Goal: Task Accomplishment & Management: Manage account settings

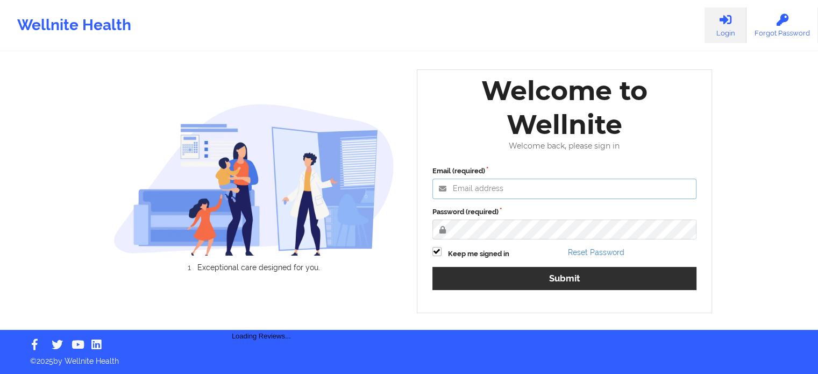
type input "[PERSON_NAME][EMAIL_ADDRESS][PERSON_NAME][DOMAIN_NAME]"
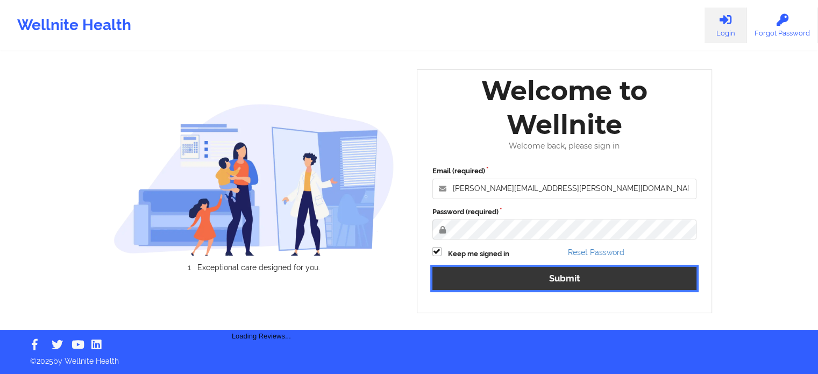
click at [535, 279] on button "Submit" at bounding box center [564, 278] width 264 height 23
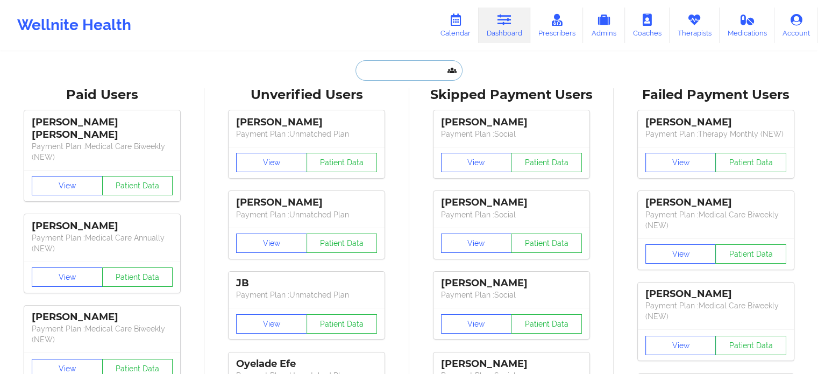
click at [411, 68] on input "text" at bounding box center [408, 70] width 106 height 20
paste input "[PERSON_NAME]"
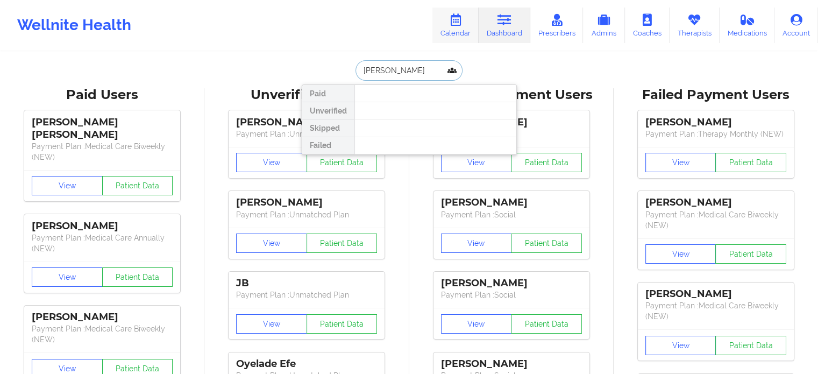
type input "[PERSON_NAME]"
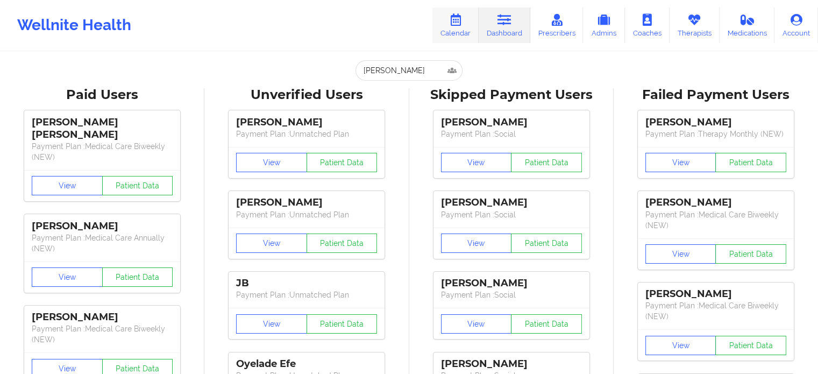
click at [461, 24] on icon at bounding box center [455, 20] width 14 height 12
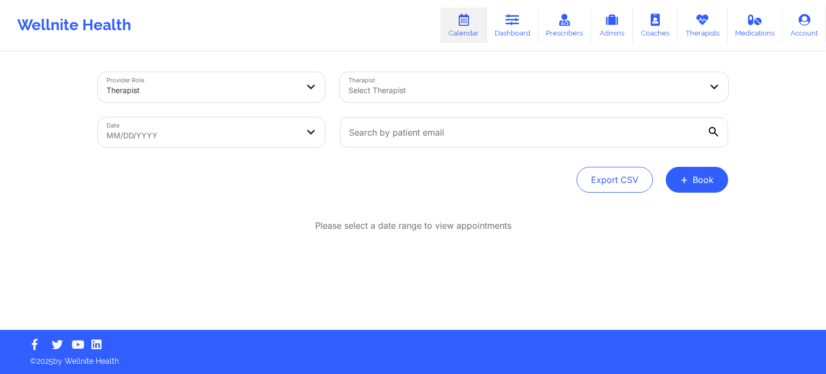
click at [441, 92] on div at bounding box center [524, 90] width 353 height 13
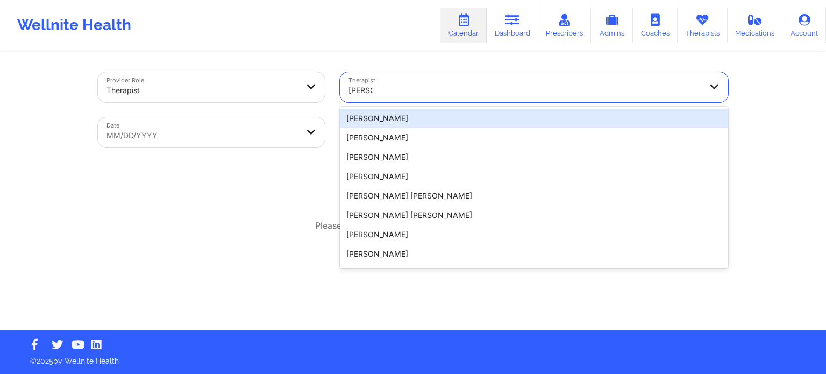
type input "[PERSON_NAME]"
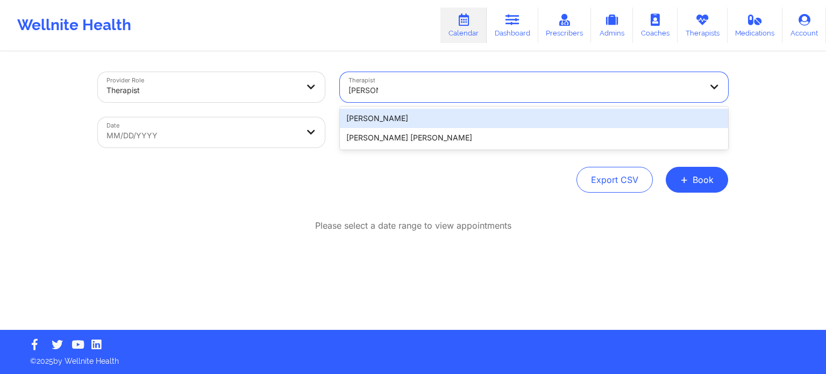
click at [420, 123] on div "[PERSON_NAME]" at bounding box center [534, 118] width 388 height 19
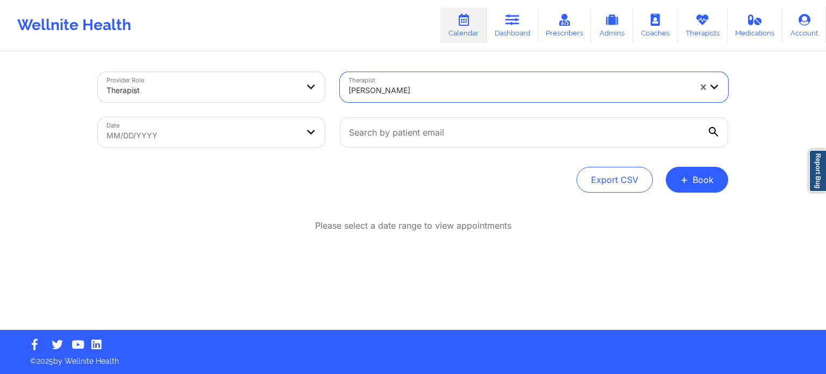
click at [211, 138] on body "Wellnite Health Calendar Dashboard Prescribers Admins Coaches Therapists Medica…" at bounding box center [413, 187] width 826 height 374
select select "2025-8"
select select "2025-9"
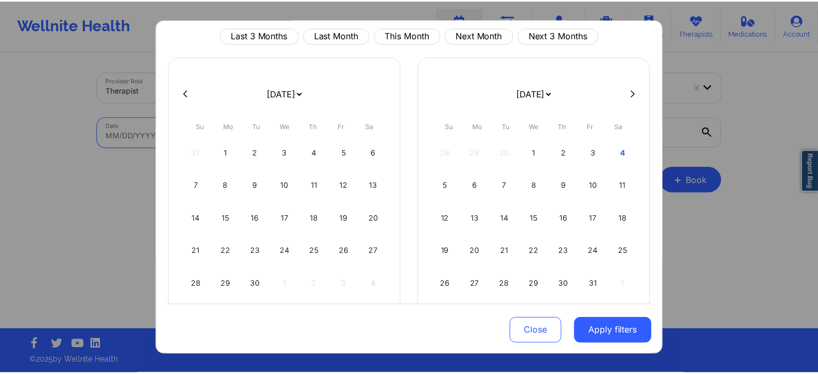
scroll to position [54, 0]
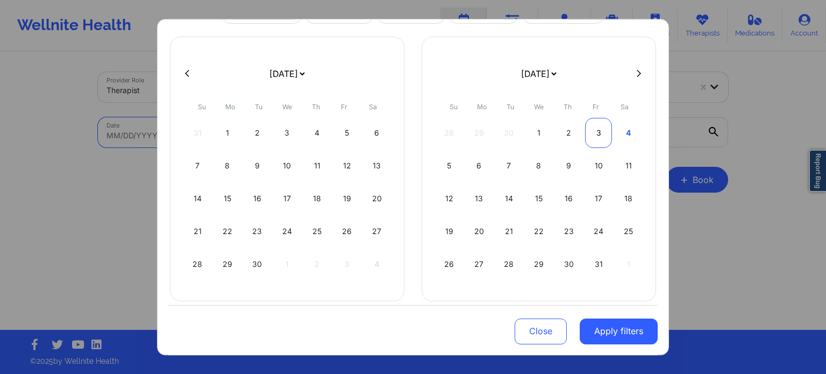
click at [591, 135] on div "3" at bounding box center [598, 133] width 27 height 30
select select "2025-9"
select select "2025-10"
select select "2025-9"
select select "2025-10"
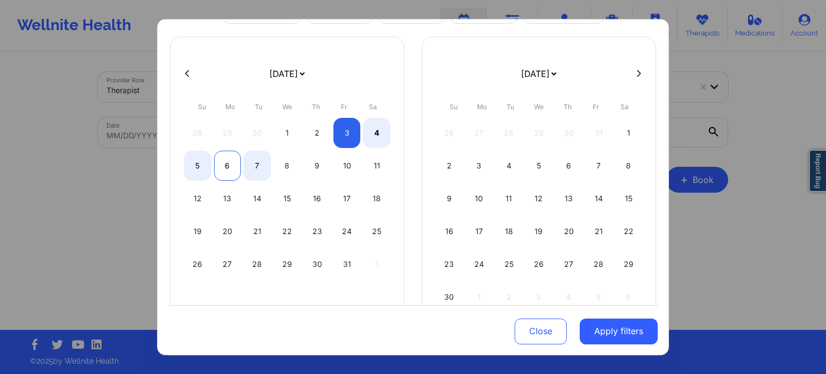
select select "2025-9"
select select "2025-10"
click at [226, 166] on div "6" at bounding box center [227, 165] width 27 height 30
select select "2025-9"
select select "2025-10"
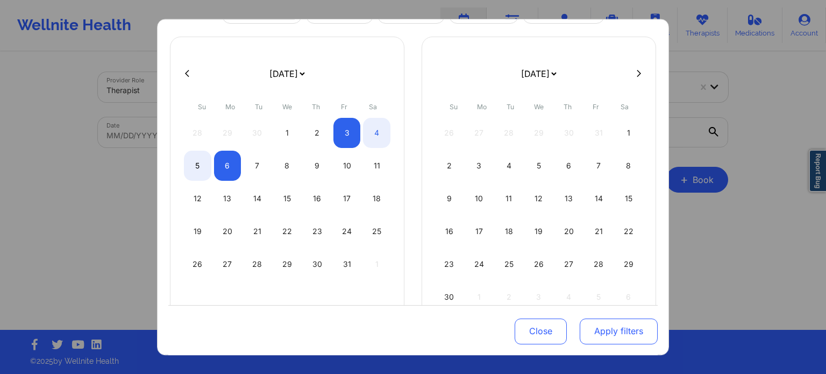
click at [608, 334] on button "Apply filters" at bounding box center [618, 331] width 78 height 26
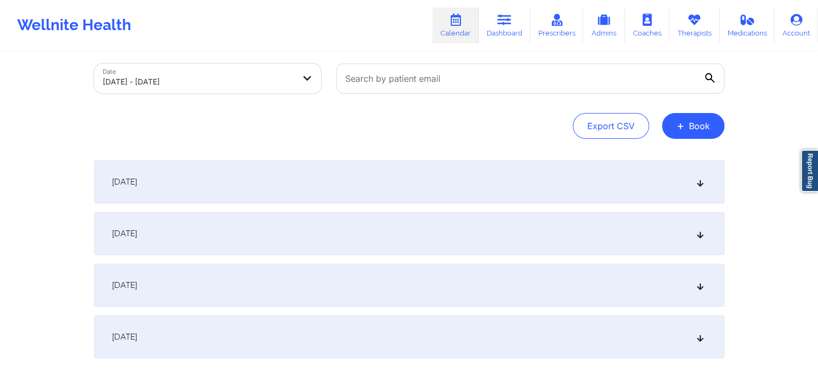
click at [207, 238] on div "[DATE]" at bounding box center [409, 233] width 630 height 43
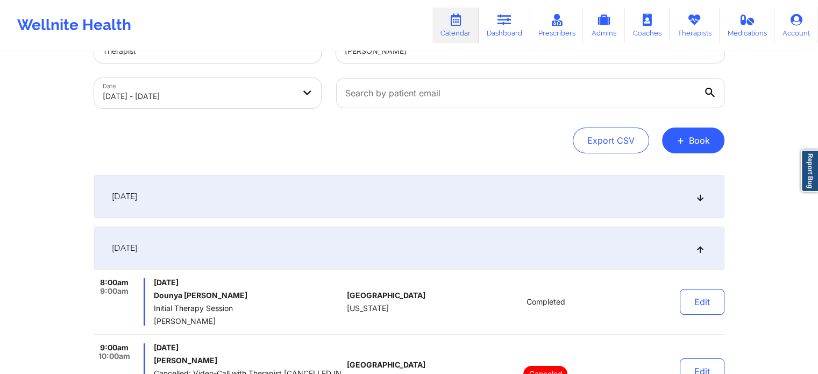
scroll to position [0, 0]
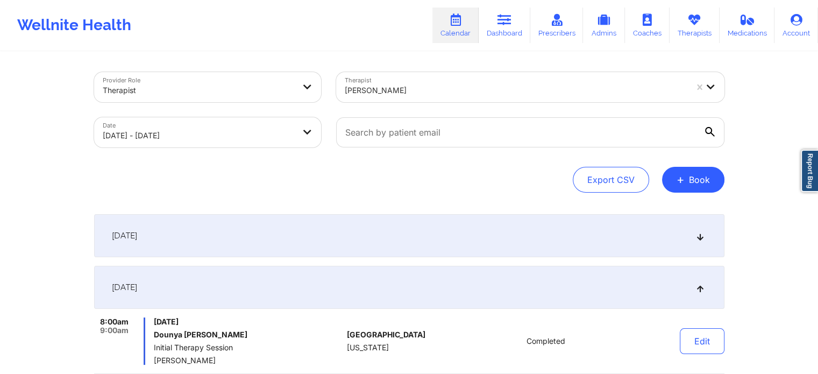
click at [416, 101] on div "[PERSON_NAME]" at bounding box center [516, 90] width 342 height 24
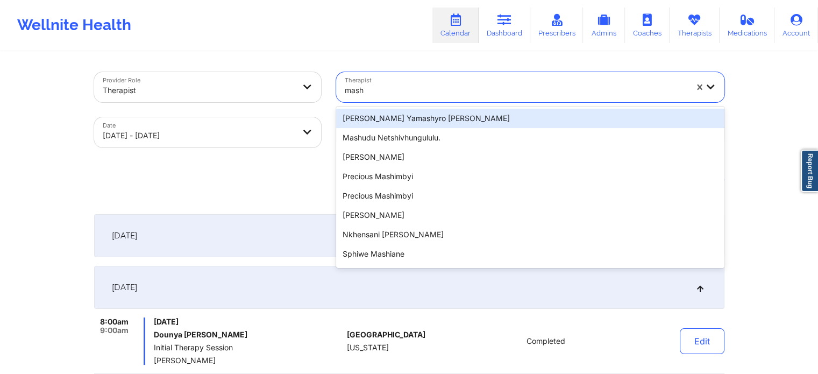
type input "masho"
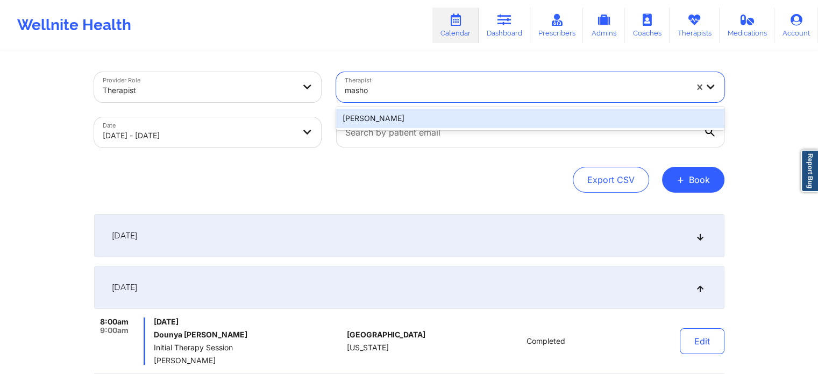
click at [412, 128] on div "[PERSON_NAME]" at bounding box center [530, 118] width 388 height 24
click at [411, 122] on div "[PERSON_NAME]" at bounding box center [530, 118] width 388 height 19
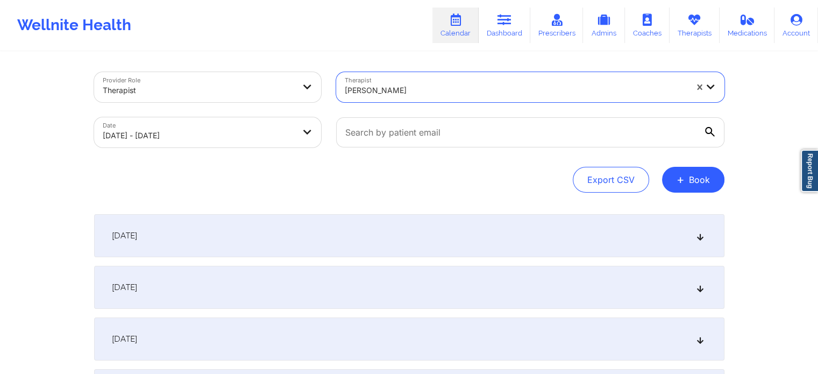
click at [190, 296] on div "[DATE]" at bounding box center [409, 287] width 630 height 43
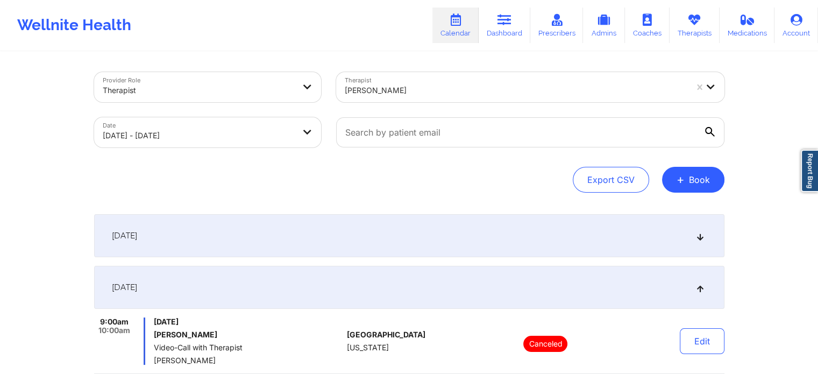
click at [413, 97] on div "[PERSON_NAME]" at bounding box center [516, 90] width 342 height 24
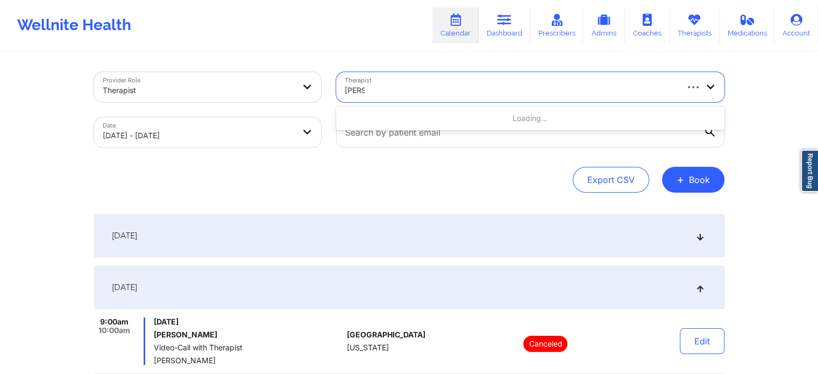
type input "[PERSON_NAME]"
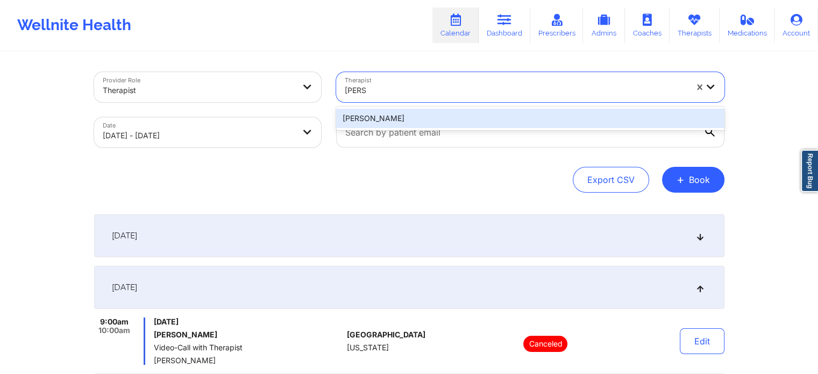
click at [395, 124] on div "[PERSON_NAME]" at bounding box center [530, 118] width 388 height 19
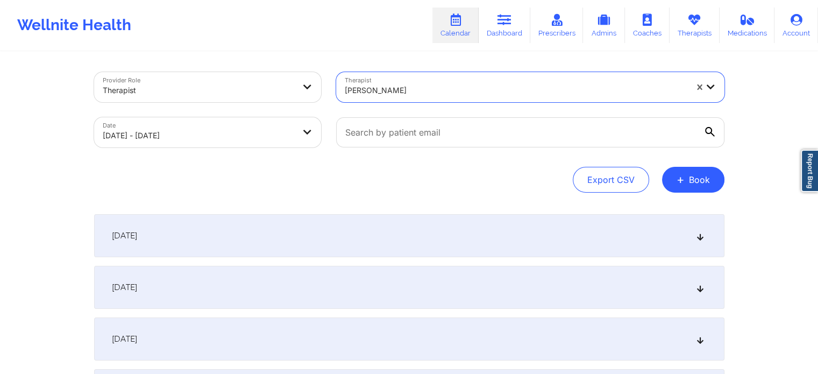
click at [255, 146] on body "Wellnite Health Calendar Dashboard Prescribers Admins Coaches Therapists Medica…" at bounding box center [409, 187] width 818 height 374
select select "2025-9"
select select "2025-10"
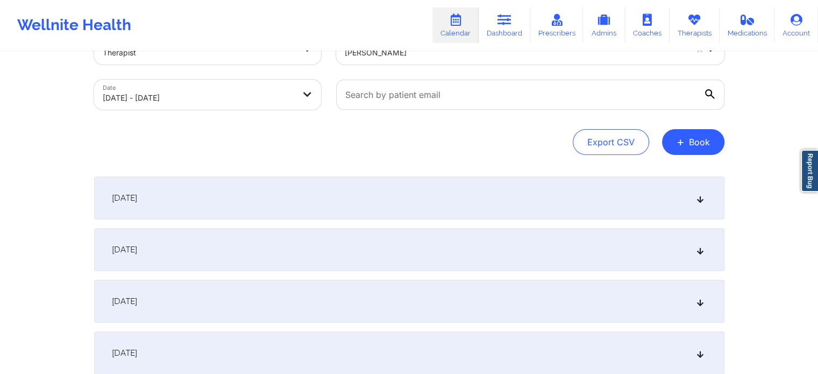
scroll to position [54, 0]
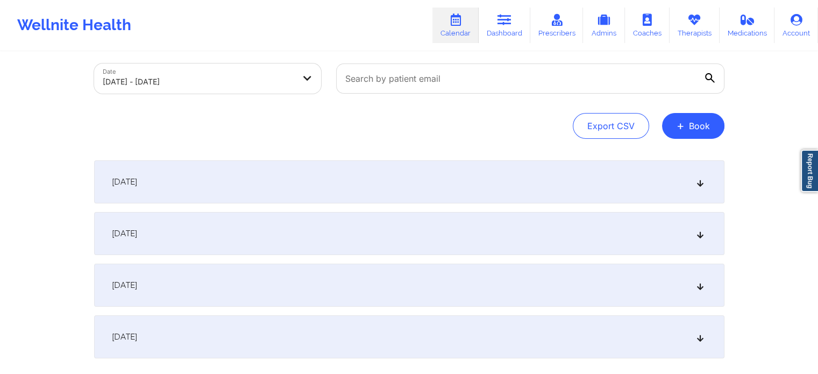
click at [226, 230] on div "[DATE]" at bounding box center [409, 233] width 630 height 43
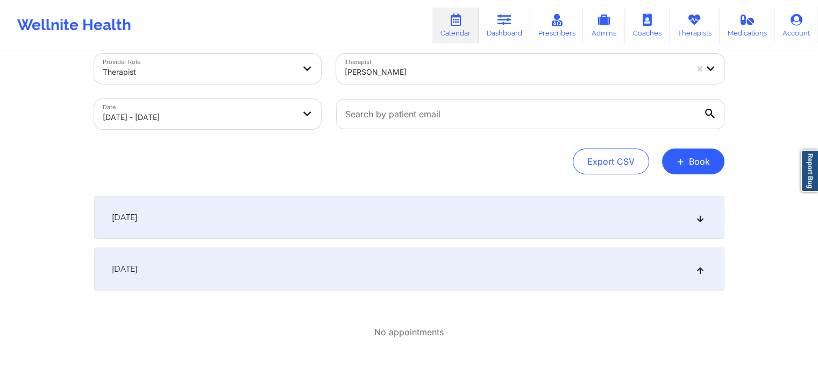
scroll to position [0, 0]
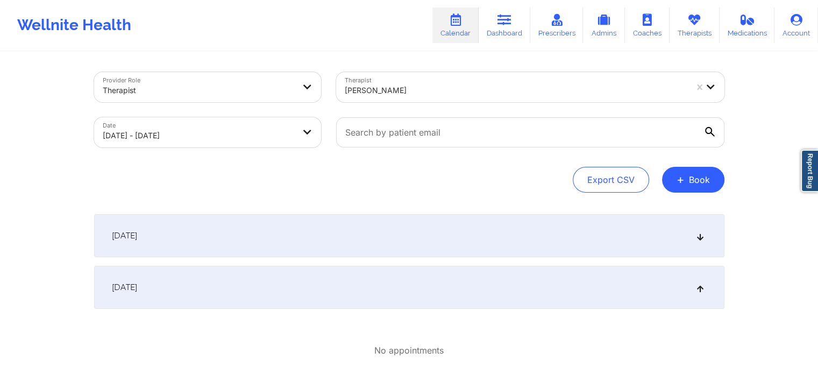
click at [403, 93] on div at bounding box center [516, 90] width 342 height 13
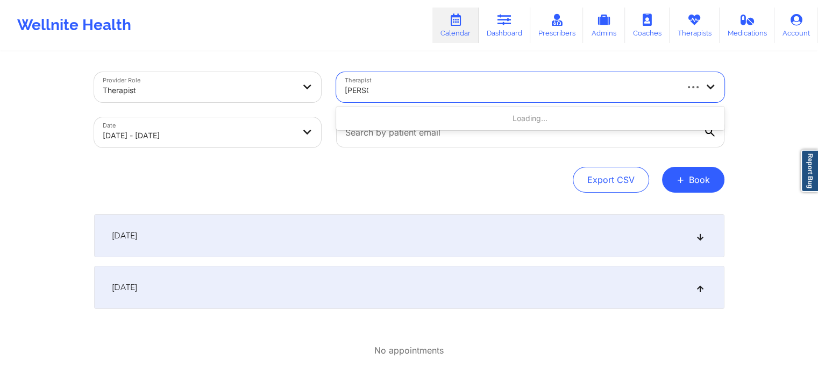
type input "[PERSON_NAME] w"
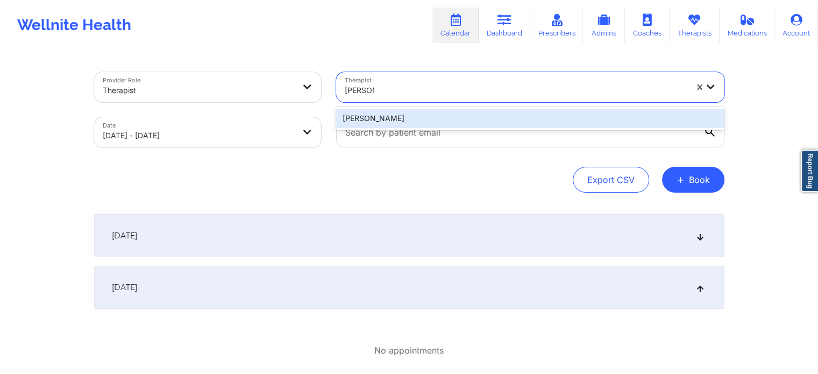
click at [404, 118] on div "[PERSON_NAME]" at bounding box center [530, 118] width 388 height 19
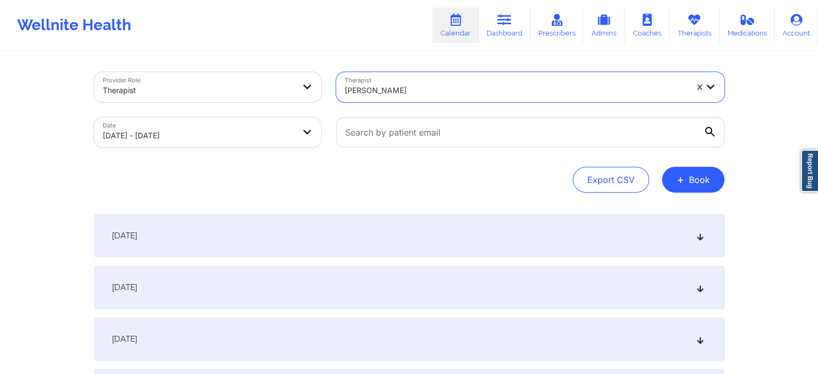
click at [213, 298] on div "[DATE]" at bounding box center [409, 287] width 630 height 43
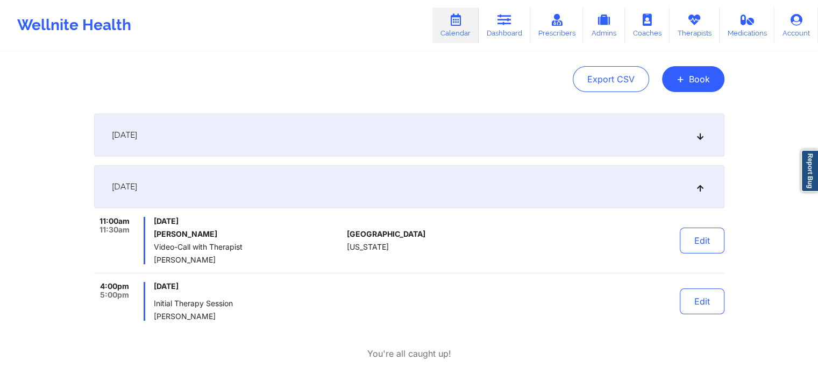
scroll to position [107, 0]
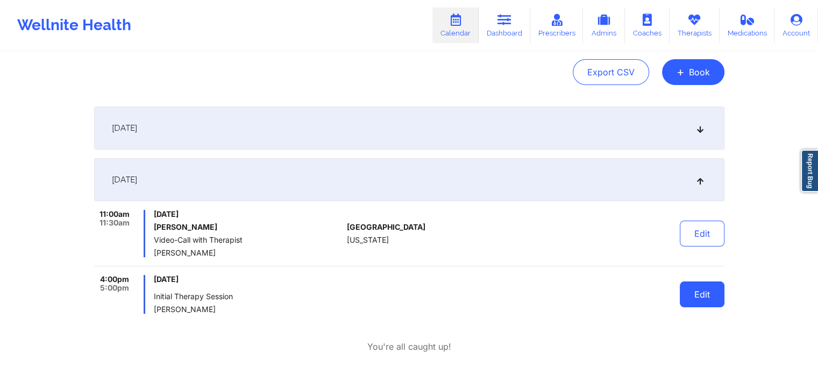
click at [713, 293] on button "Edit" at bounding box center [701, 294] width 45 height 26
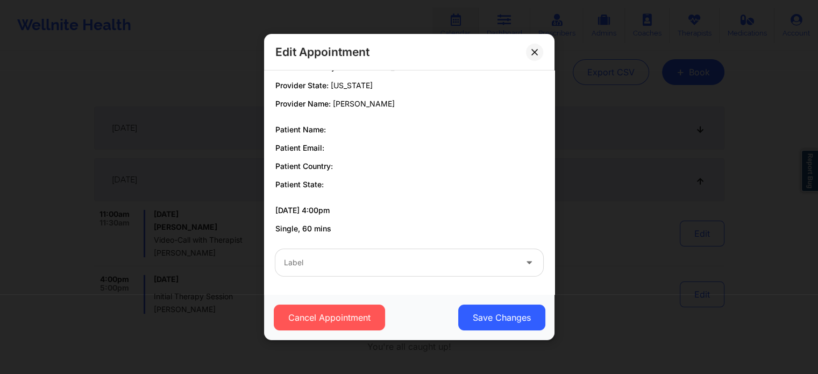
scroll to position [0, 0]
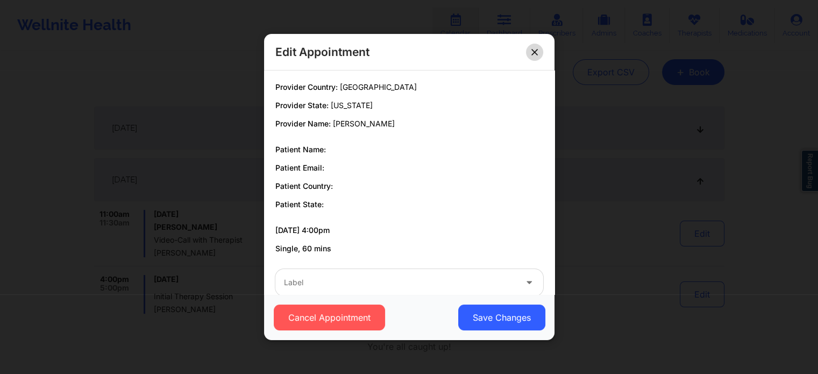
click at [531, 48] on button at bounding box center [534, 52] width 17 height 17
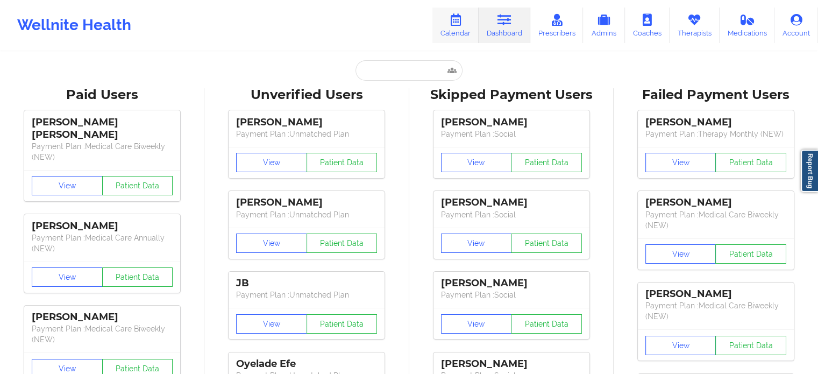
click at [470, 26] on link "Calendar" at bounding box center [455, 25] width 46 height 35
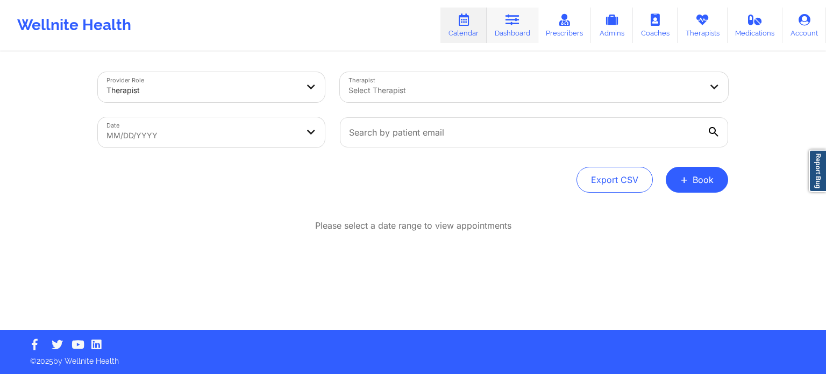
click at [510, 34] on link "Dashboard" at bounding box center [512, 25] width 52 height 35
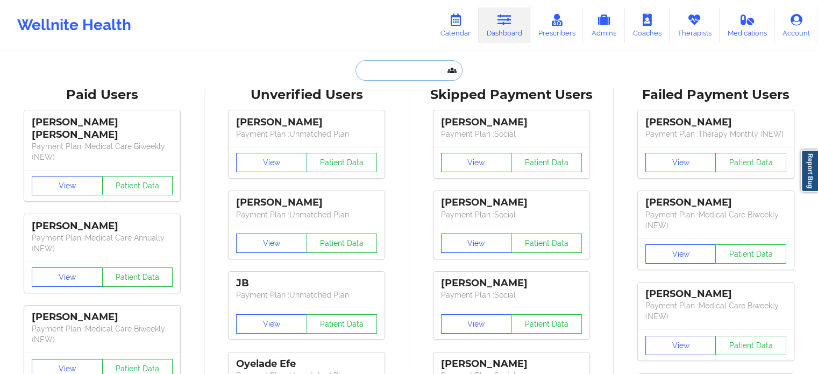
click at [412, 71] on input "text" at bounding box center [408, 70] width 106 height 20
paste input "kelly@amjinc.com"
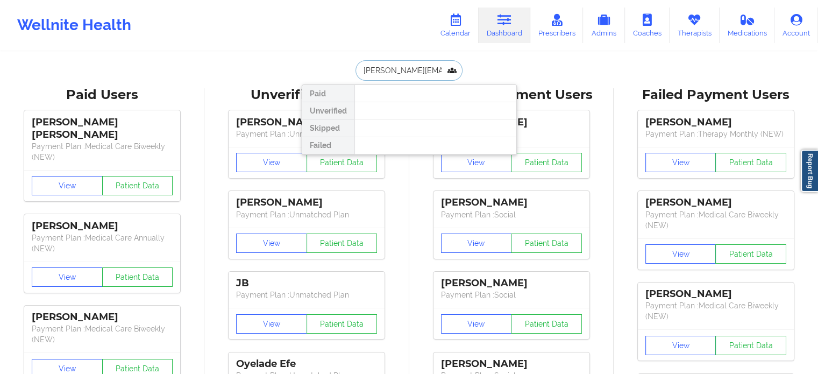
drag, startPoint x: 438, startPoint y: 67, endPoint x: 331, endPoint y: 73, distance: 107.1
click at [332, 73] on div "kelly@amjinc.com Paid Unverified Skipped Failed" at bounding box center [409, 70] width 215 height 20
drag, startPoint x: 406, startPoint y: 67, endPoint x: 156, endPoint y: 34, distance: 251.6
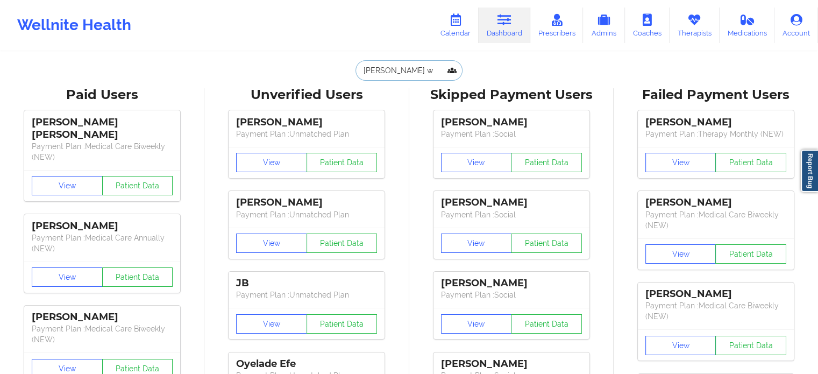
paste input "KWAFF2023@GMAIL.COM"
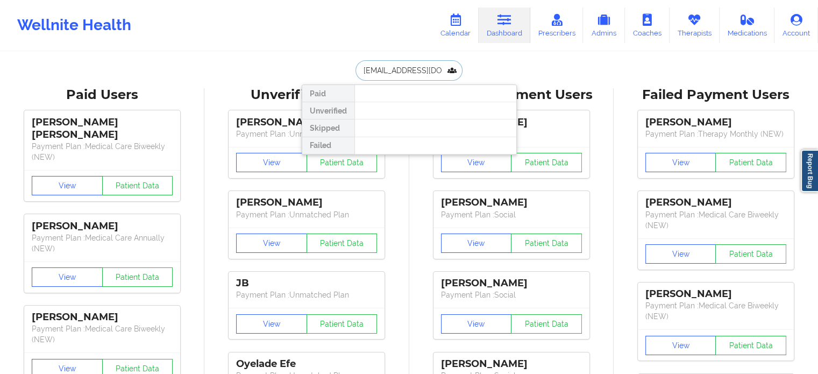
drag, startPoint x: 346, startPoint y: 75, endPoint x: 234, endPoint y: 68, distance: 111.4
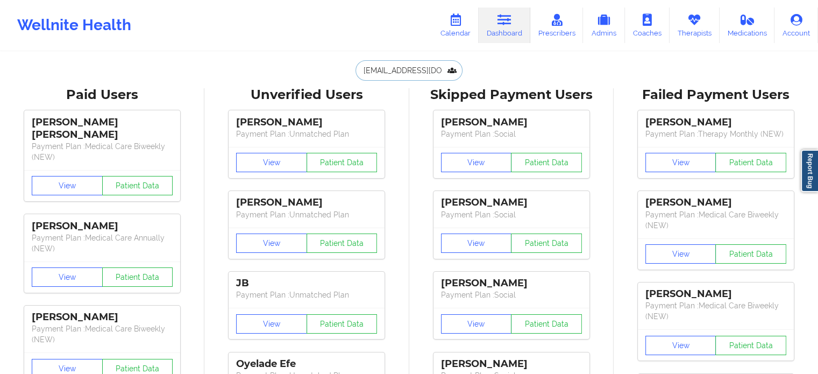
type input "KWAFF2023@GMAIL.COM"
click at [456, 27] on link "Calendar" at bounding box center [455, 25] width 46 height 35
